Goal: Task Accomplishment & Management: Manage account settings

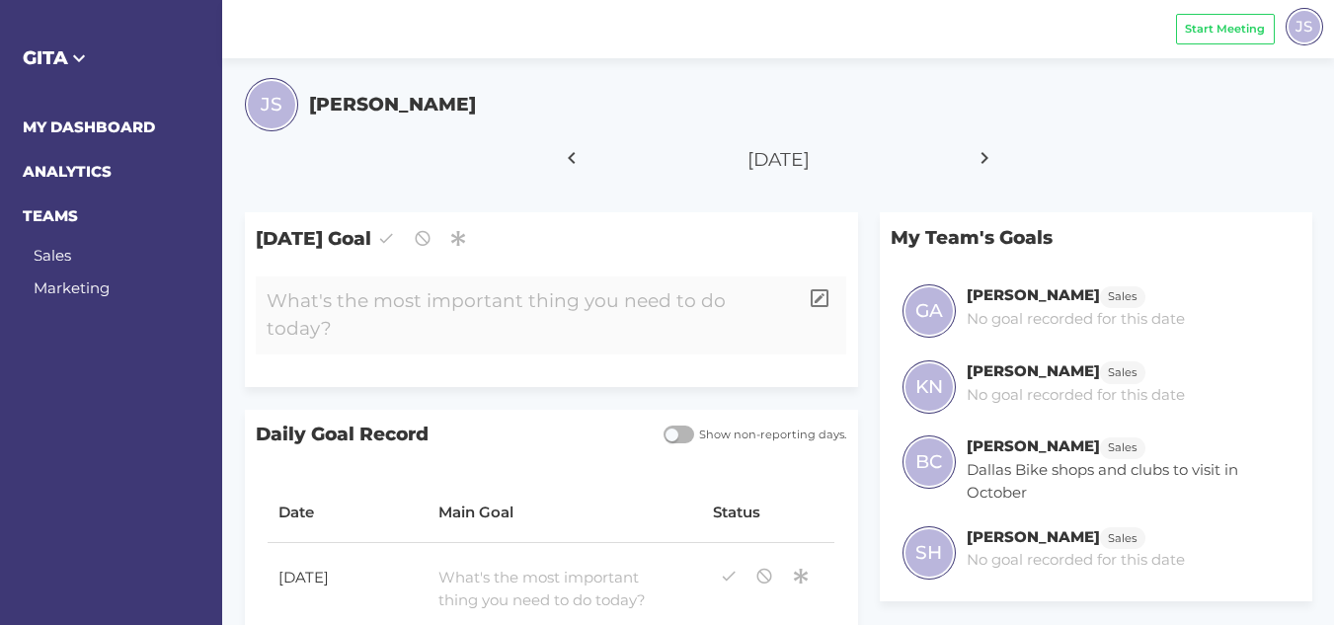
click at [425, 300] on div at bounding box center [527, 316] width 542 height 78
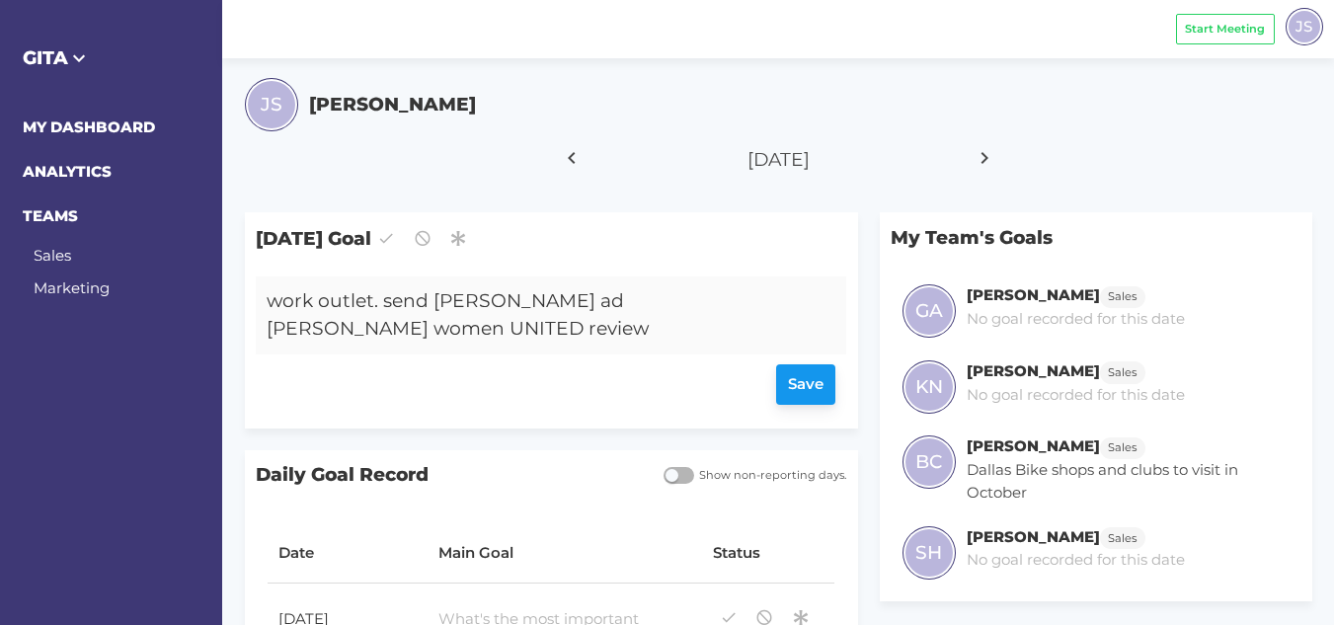
click at [797, 365] on div "Save" at bounding box center [551, 385] width 569 height 40
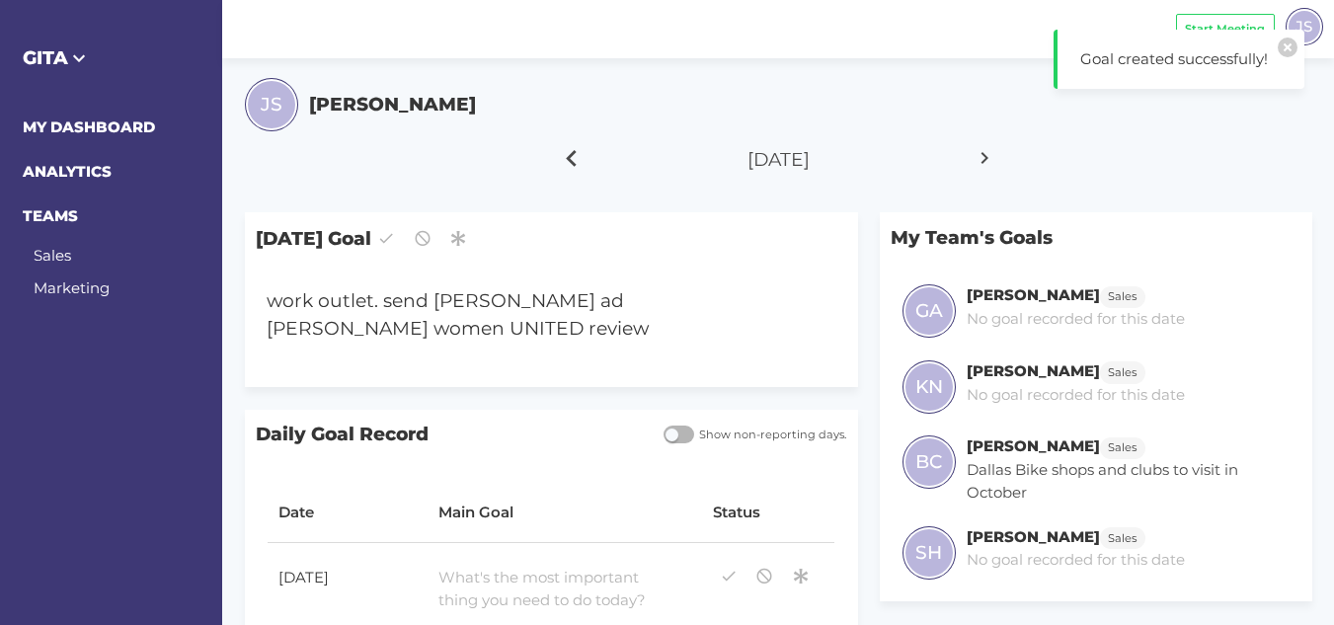
click at [562, 160] on icon at bounding box center [572, 157] width 34 height 49
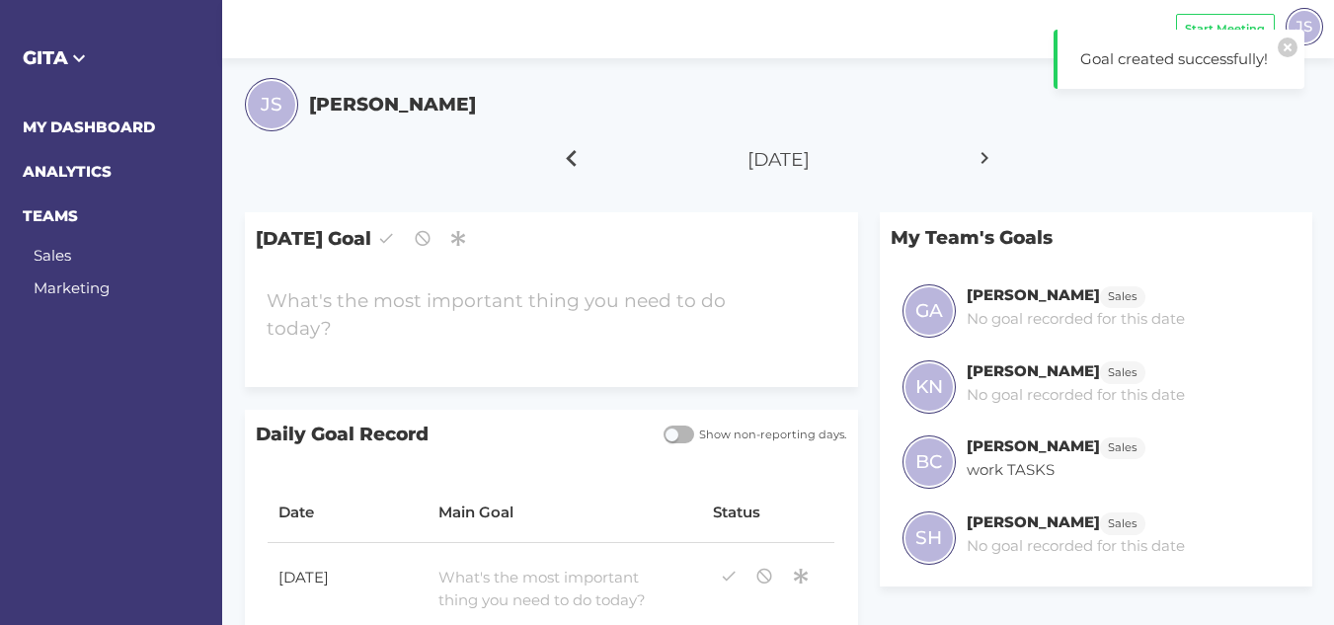
click at [562, 160] on icon at bounding box center [572, 157] width 34 height 49
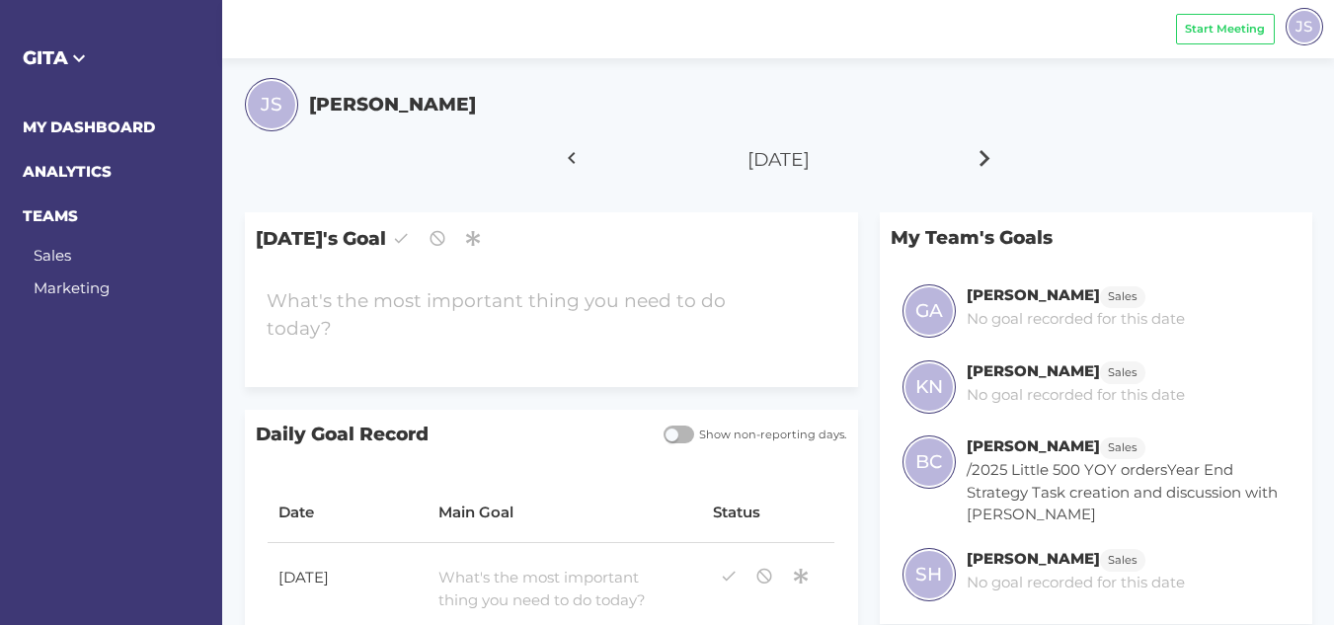
click at [976, 152] on icon at bounding box center [986, 157] width 34 height 49
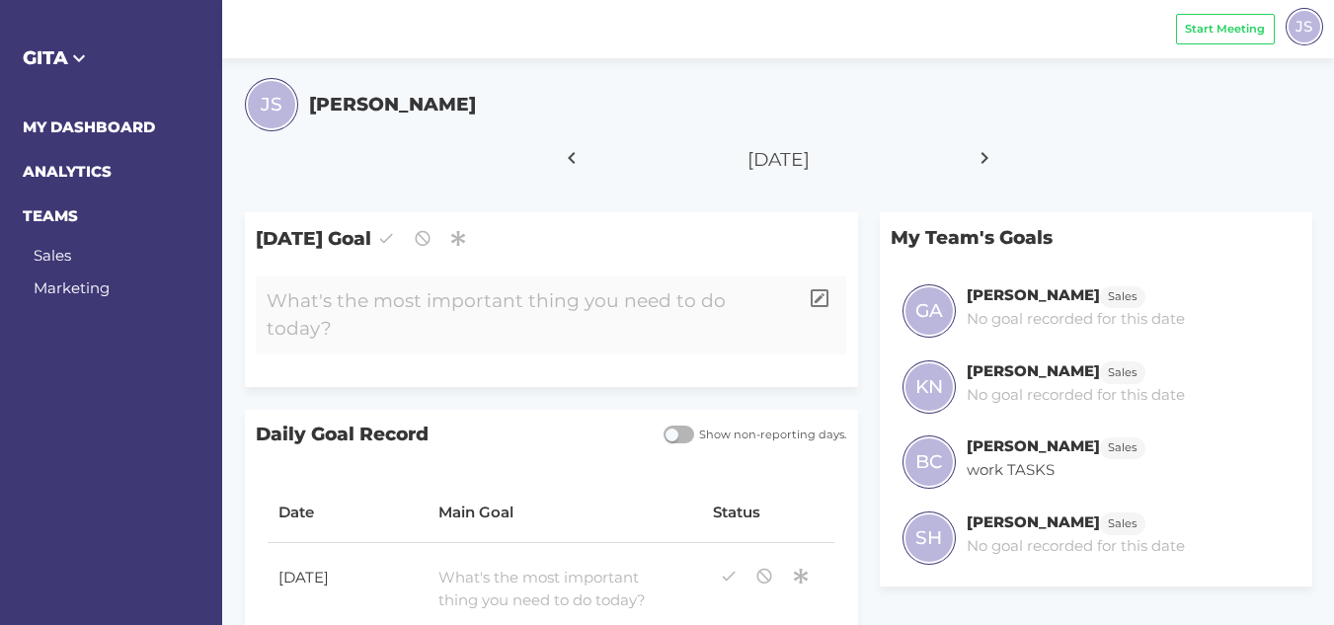
click at [468, 300] on div at bounding box center [527, 316] width 542 height 78
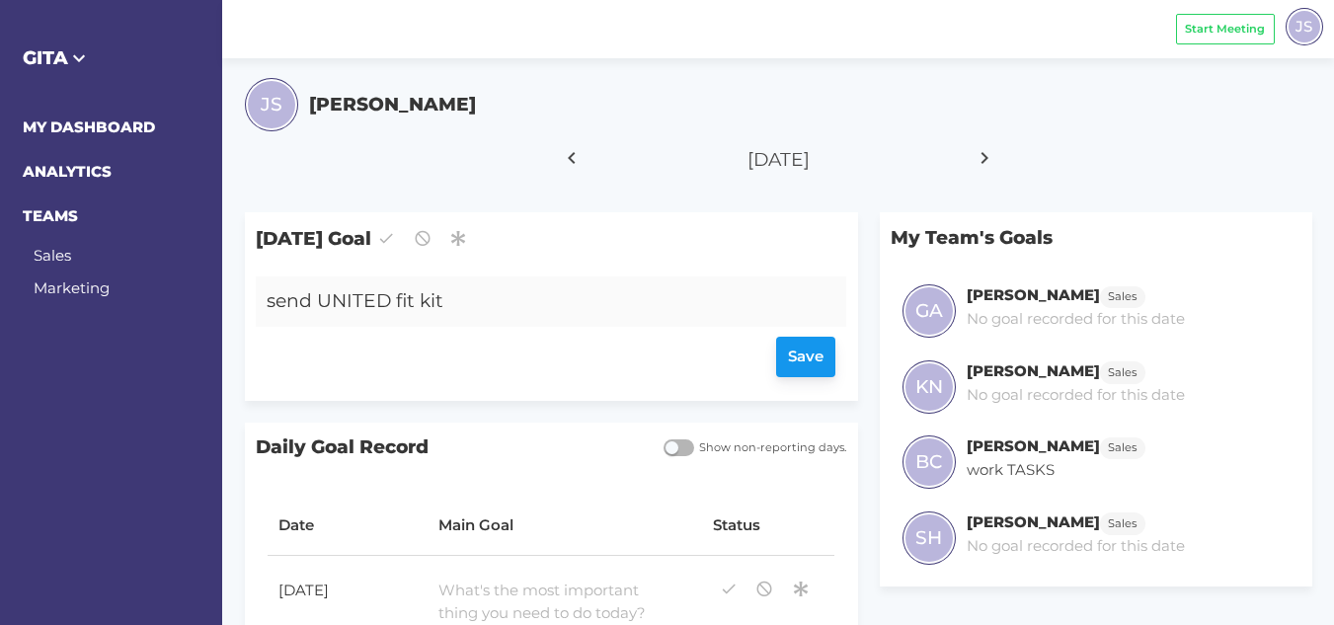
click at [781, 348] on div "Save" at bounding box center [551, 358] width 569 height 40
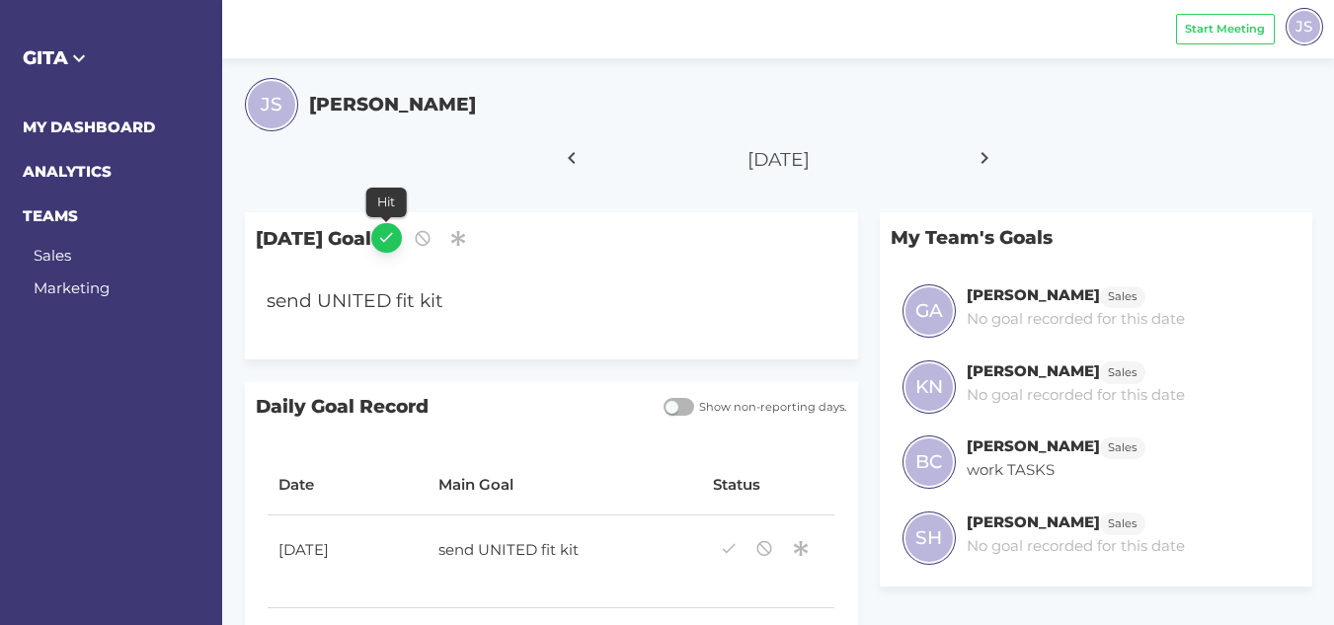
click at [395, 240] on icon "button" at bounding box center [386, 237] width 18 height 27
click at [570, 156] on icon at bounding box center [572, 157] width 34 height 49
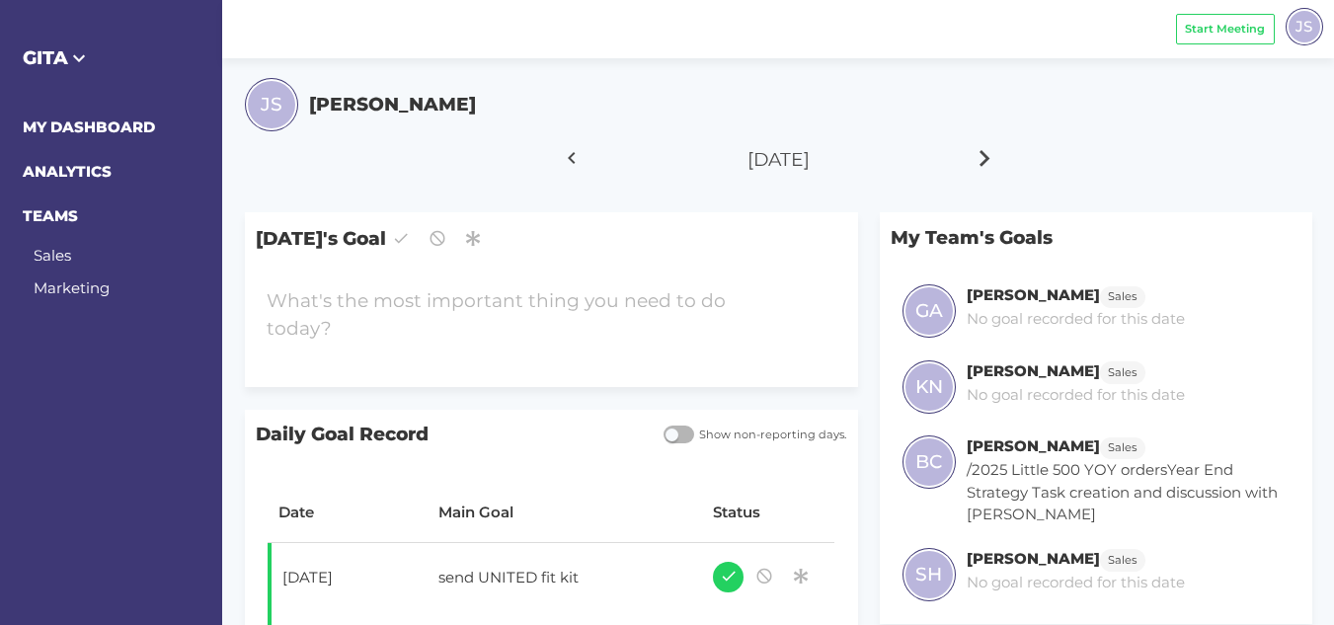
click at [991, 154] on icon at bounding box center [986, 157] width 34 height 49
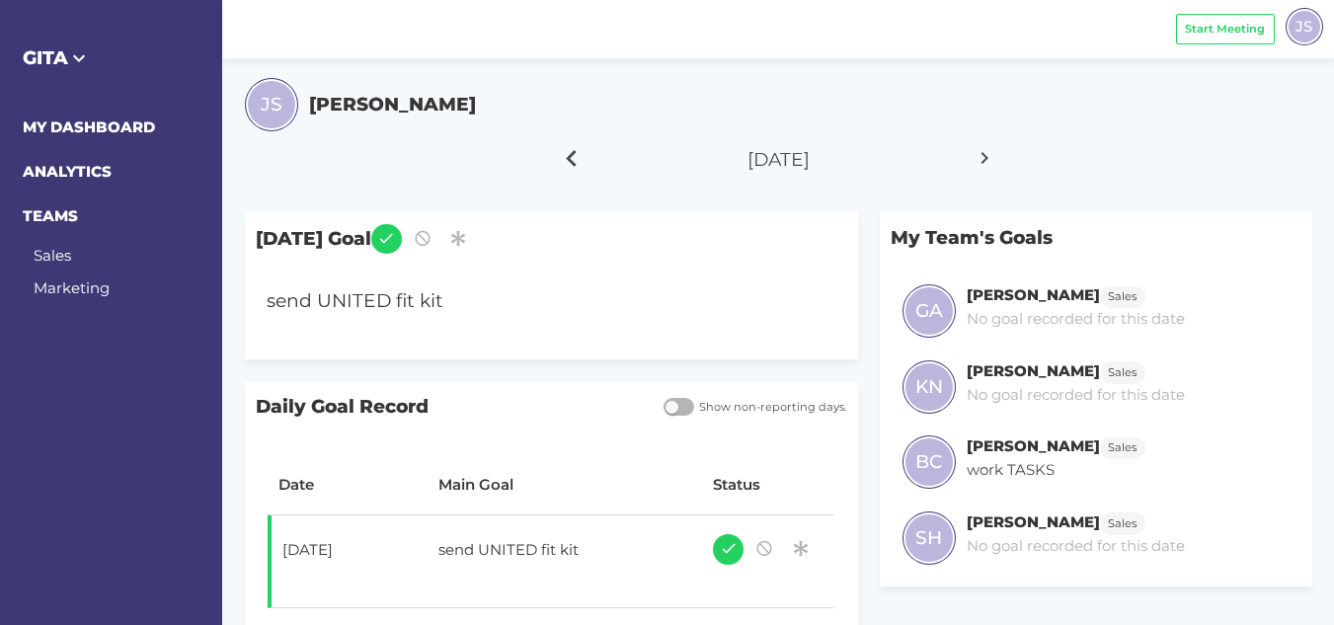
click at [569, 156] on icon at bounding box center [572, 157] width 34 height 49
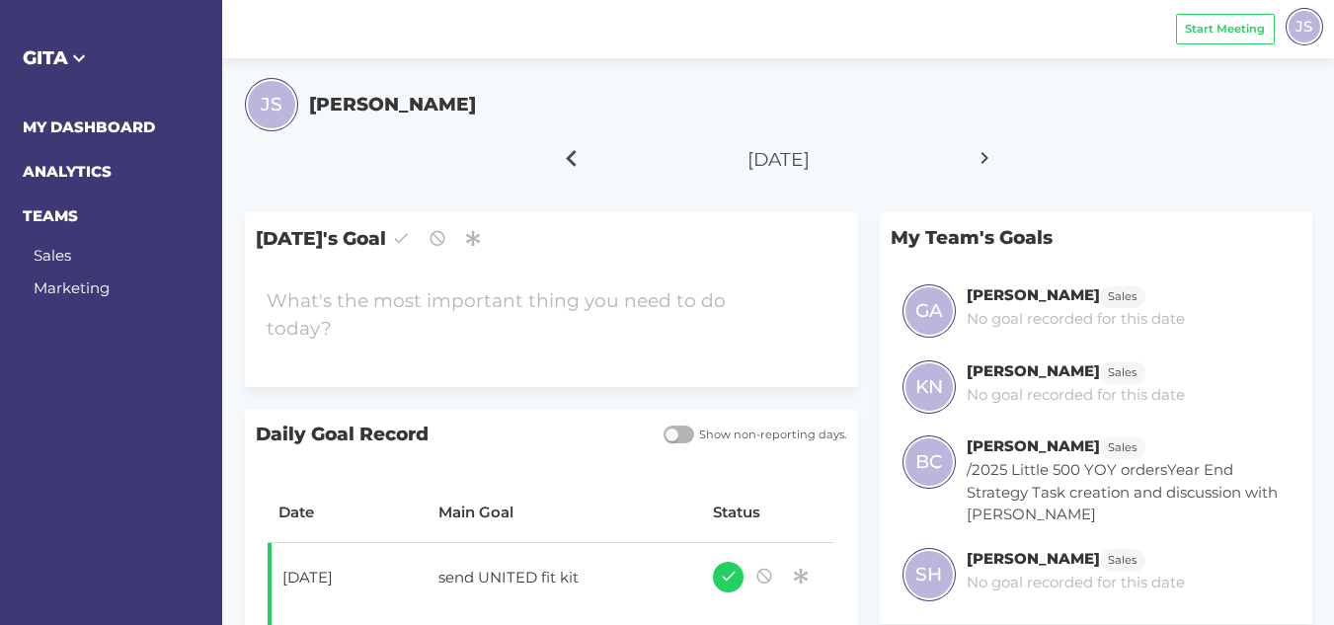
click at [569, 156] on icon at bounding box center [572, 157] width 34 height 49
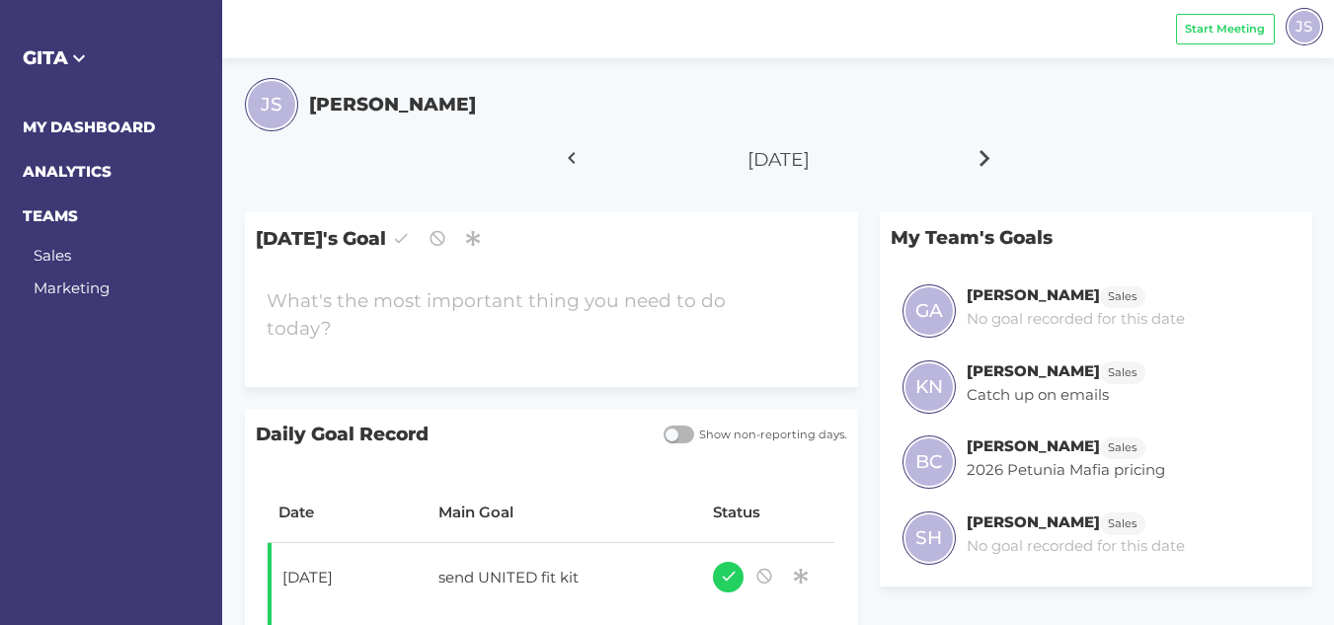
click at [982, 153] on icon at bounding box center [986, 157] width 34 height 49
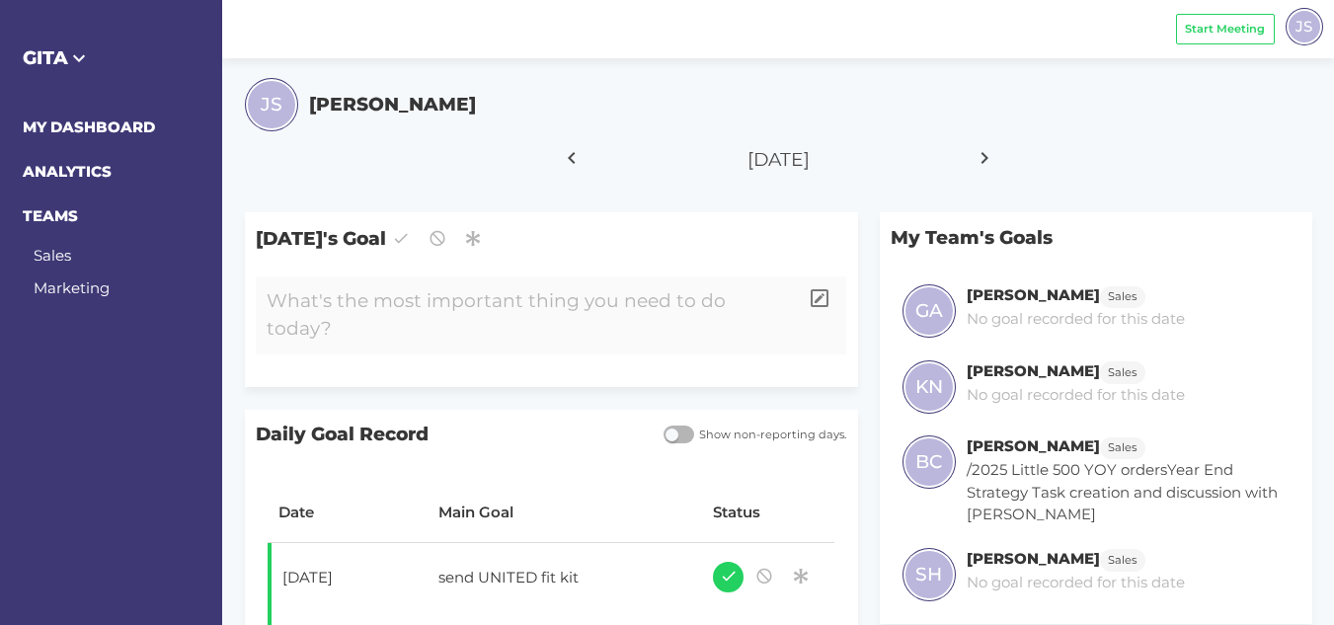
click at [557, 307] on div at bounding box center [527, 316] width 542 height 78
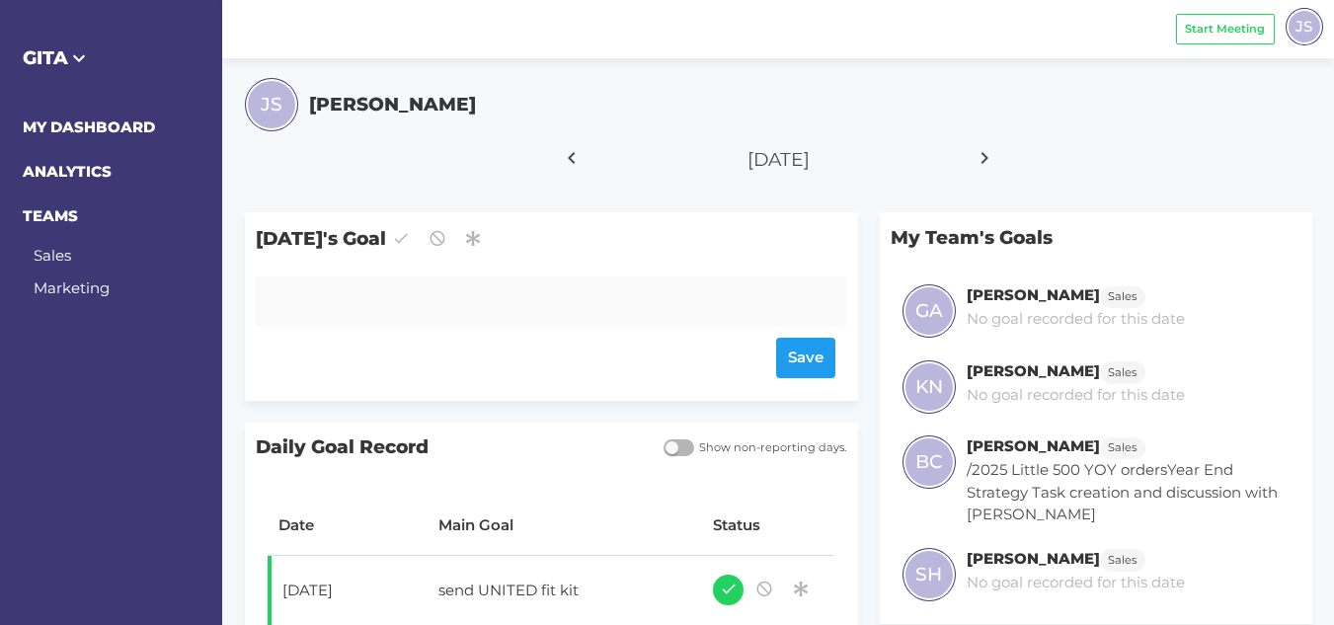
click at [318, 300] on div at bounding box center [527, 302] width 542 height 50
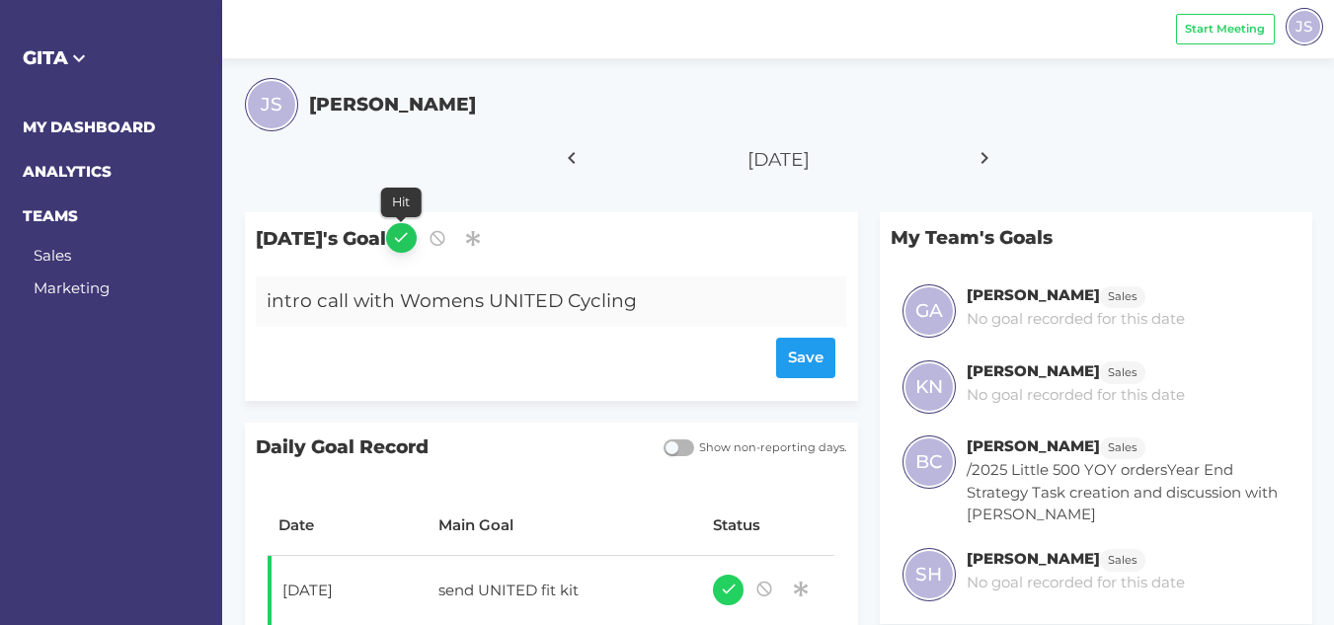
click at [410, 242] on icon "button" at bounding box center [401, 237] width 18 height 27
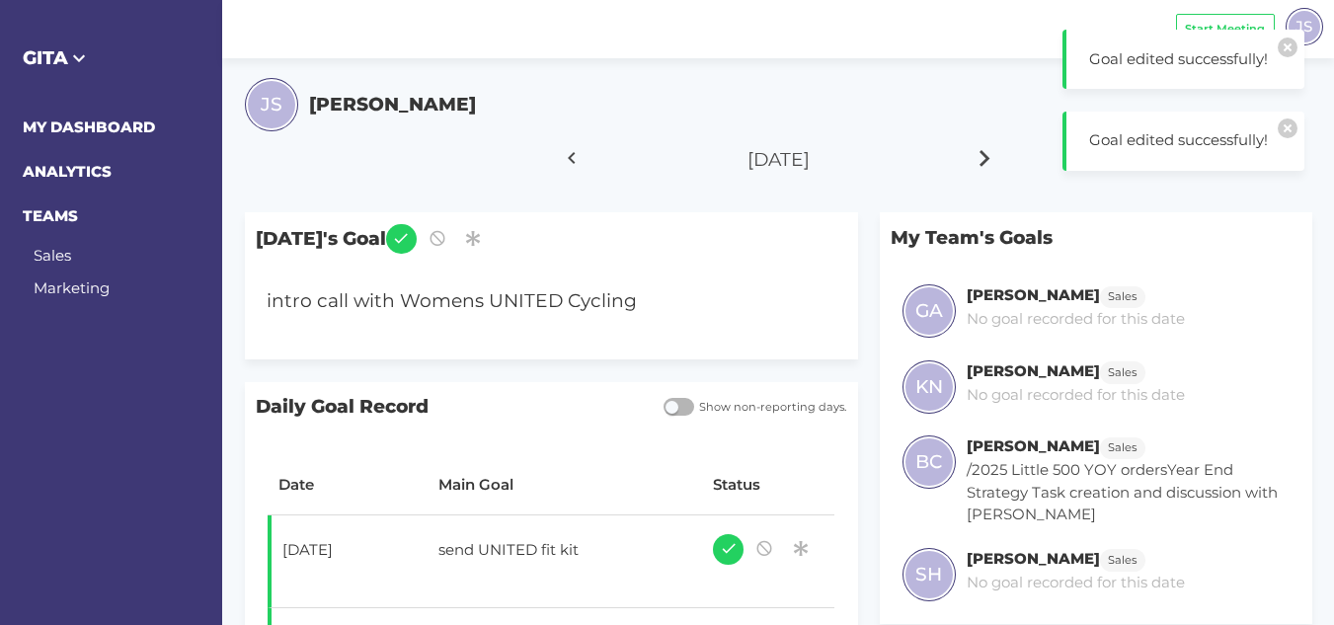
click at [981, 156] on icon at bounding box center [986, 157] width 34 height 49
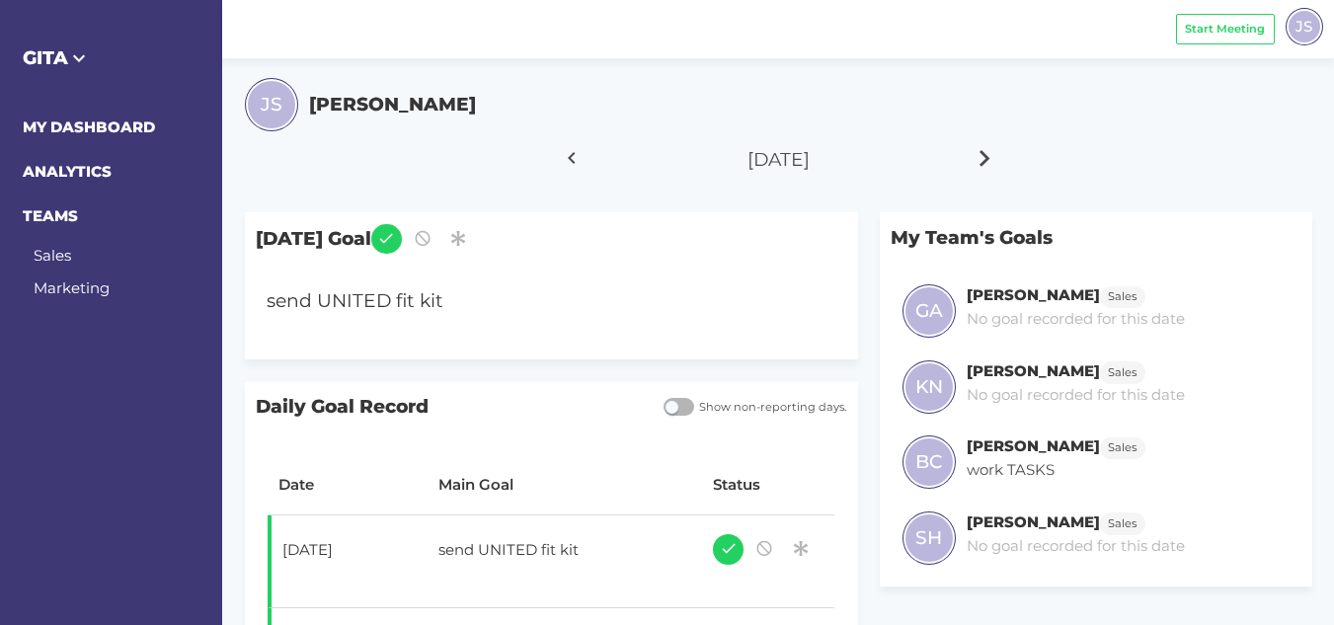
click at [983, 159] on icon at bounding box center [986, 157] width 34 height 49
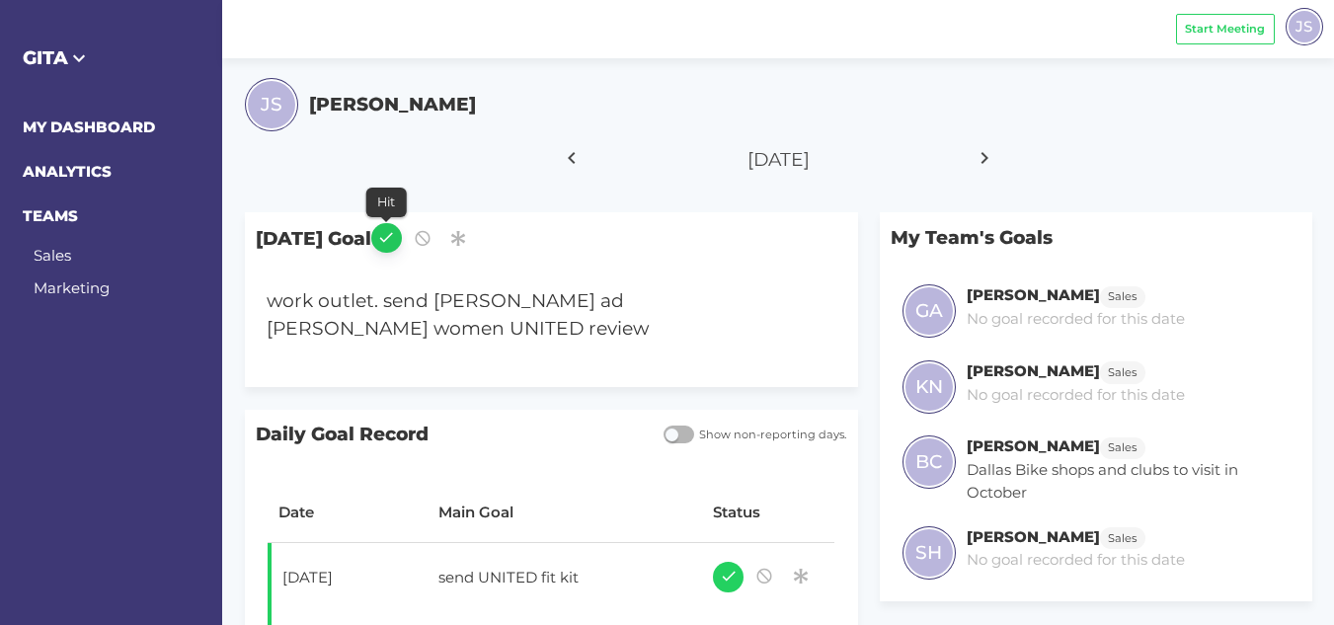
click at [395, 241] on icon "button" at bounding box center [386, 237] width 18 height 27
